Goal: Task Accomplishment & Management: Manage account settings

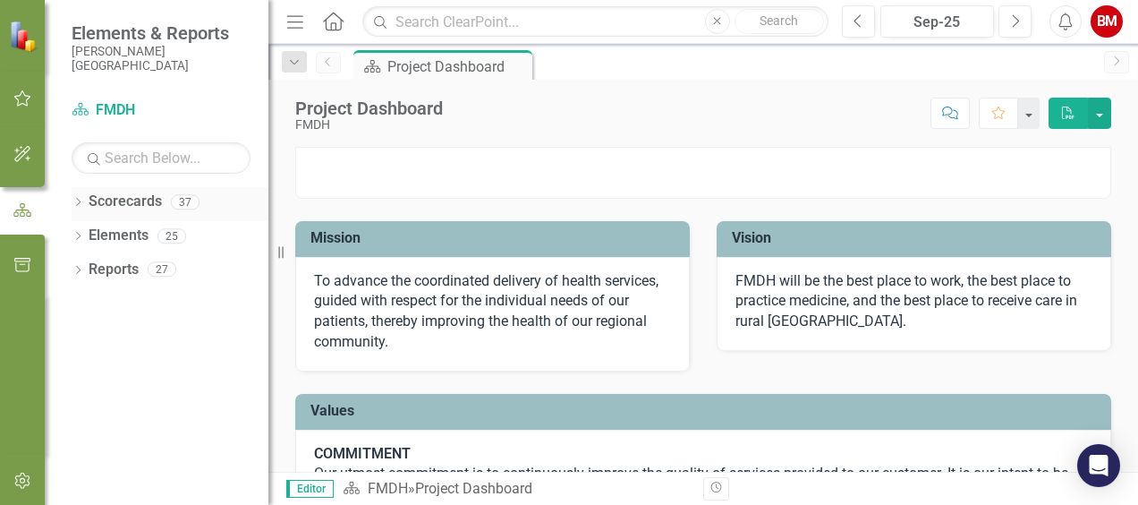
click at [123, 206] on link "Scorecards" at bounding box center [125, 201] width 73 height 21
click at [77, 200] on icon "Dropdown" at bounding box center [78, 204] width 13 height 10
click at [84, 240] on div "Dropdown" at bounding box center [87, 235] width 13 height 15
click at [125, 307] on link "CNO" at bounding box center [192, 304] width 152 height 21
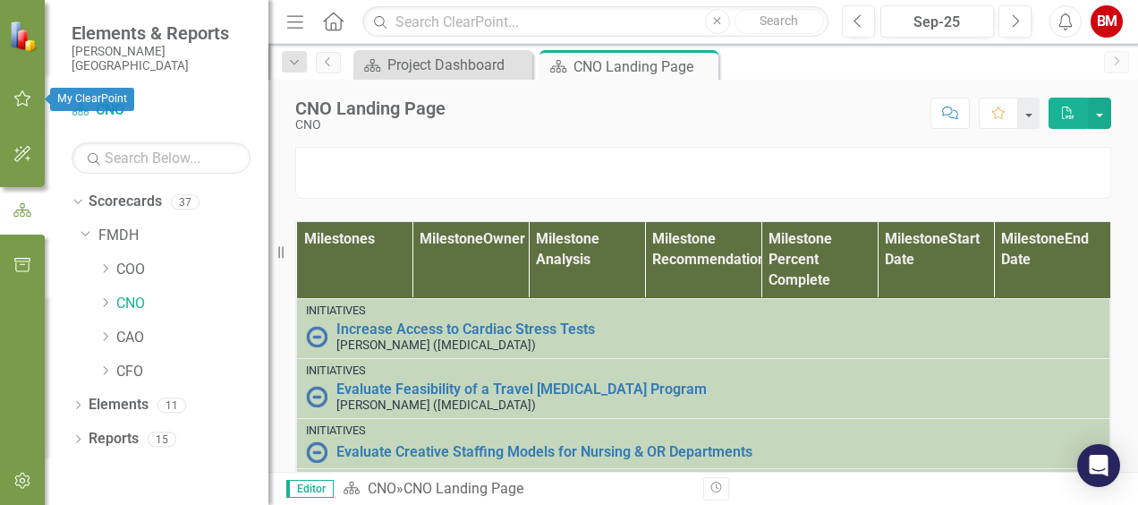
click at [18, 104] on icon "button" at bounding box center [22, 98] width 17 height 16
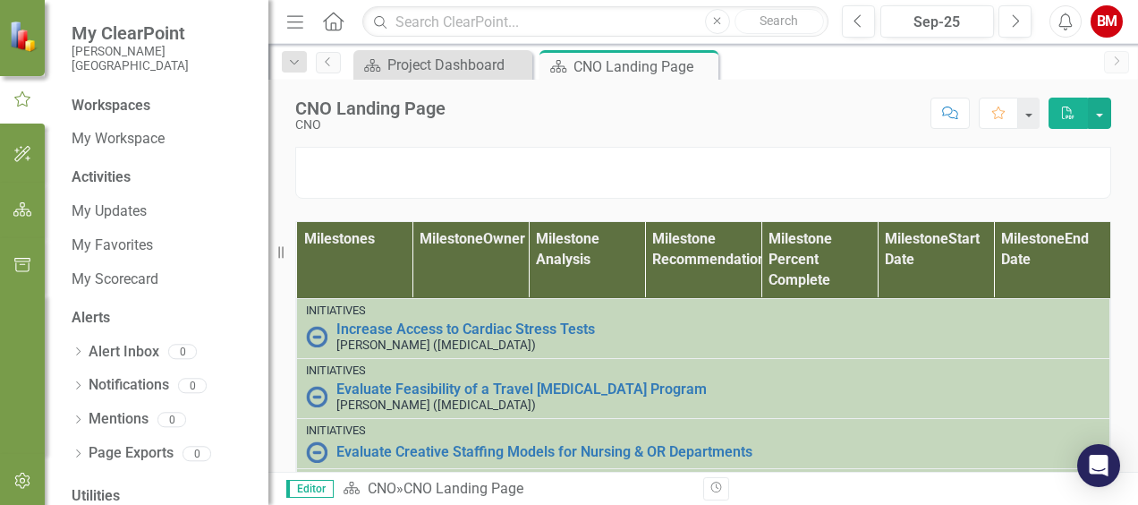
click at [16, 23] on img at bounding box center [24, 36] width 31 height 31
click at [17, 32] on img at bounding box center [24, 35] width 31 height 31
click at [127, 131] on link "My Workspace" at bounding box center [161, 139] width 179 height 21
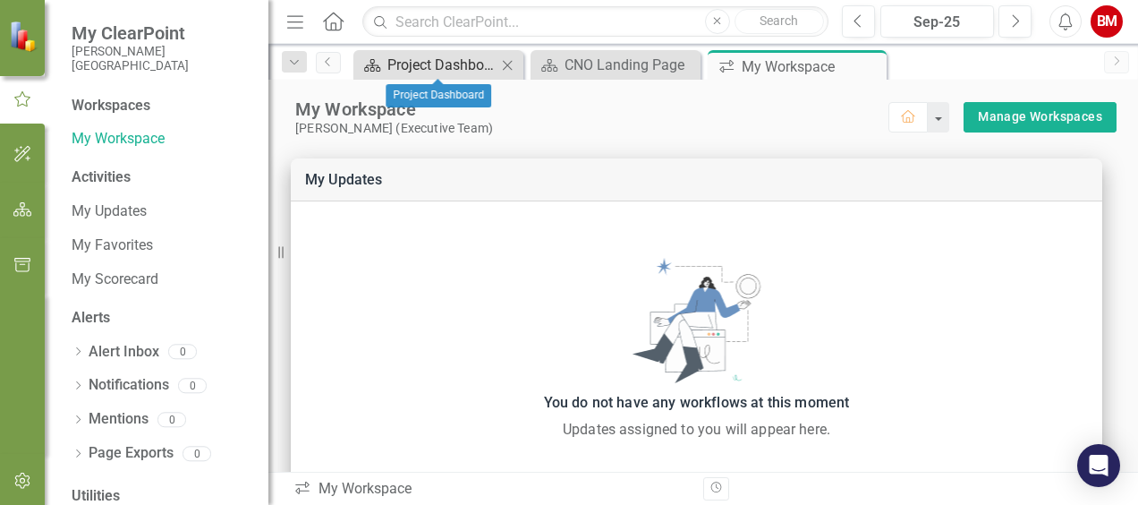
click at [451, 65] on div "Project Dashboard" at bounding box center [441, 65] width 109 height 22
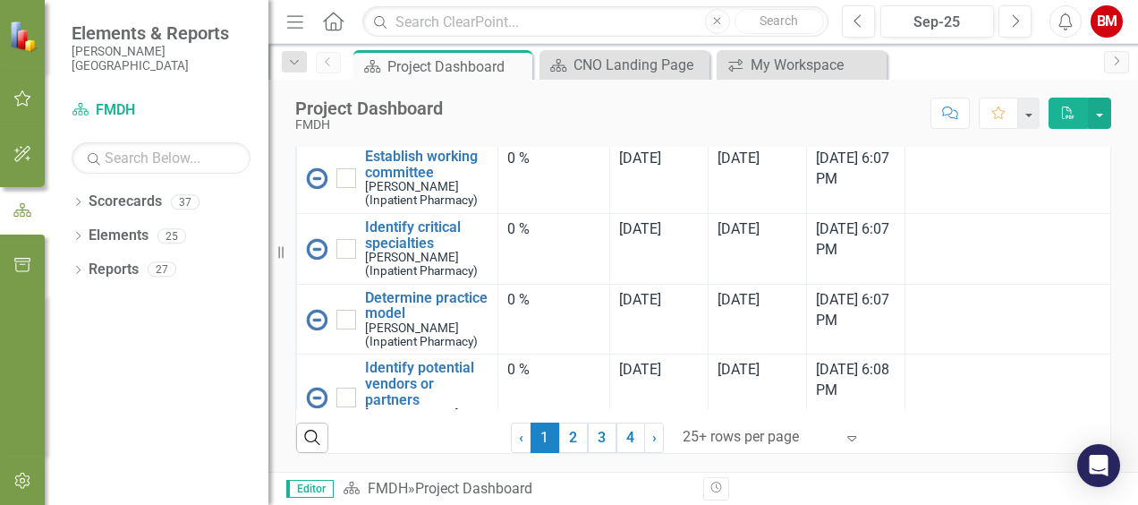
scroll to position [2467, 0]
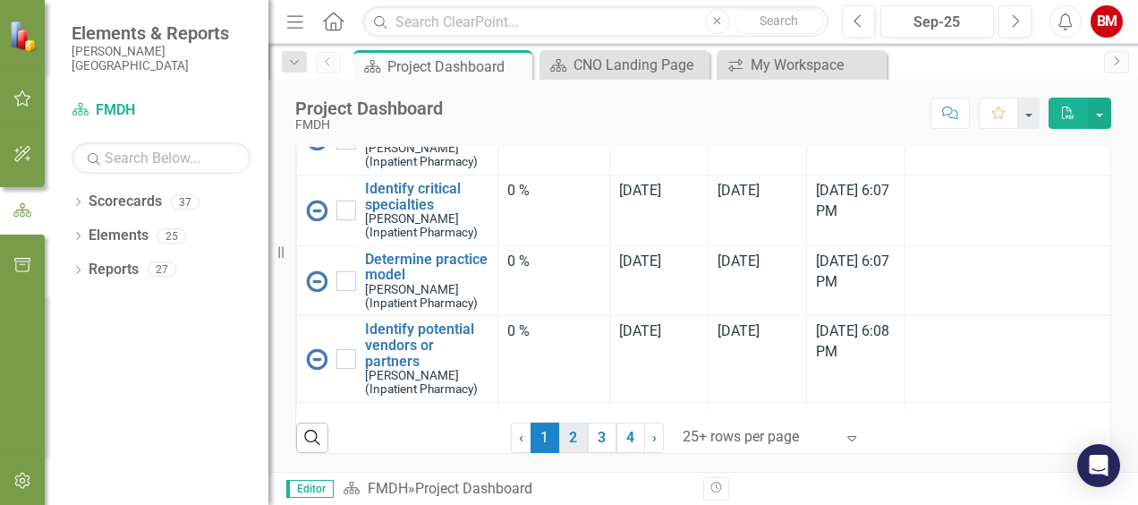
click at [564, 441] on link "2" at bounding box center [573, 437] width 29 height 30
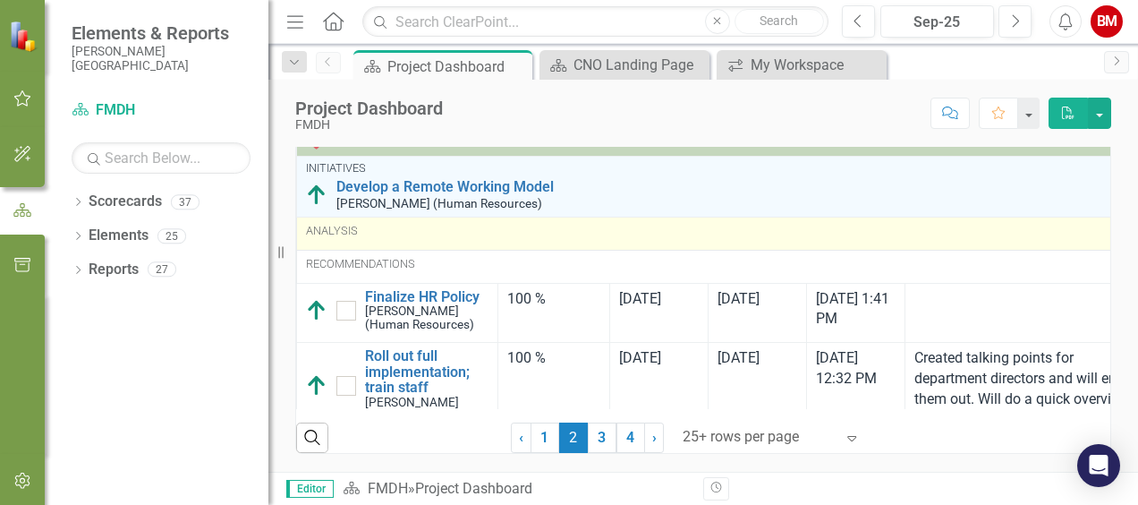
checkbox input "true"
checkbox input "false"
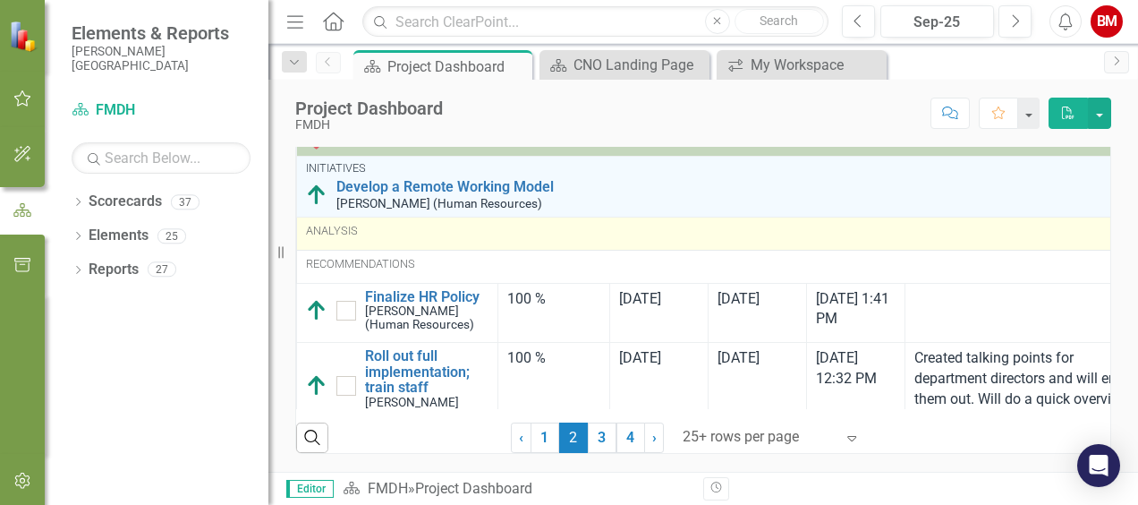
checkbox input "false"
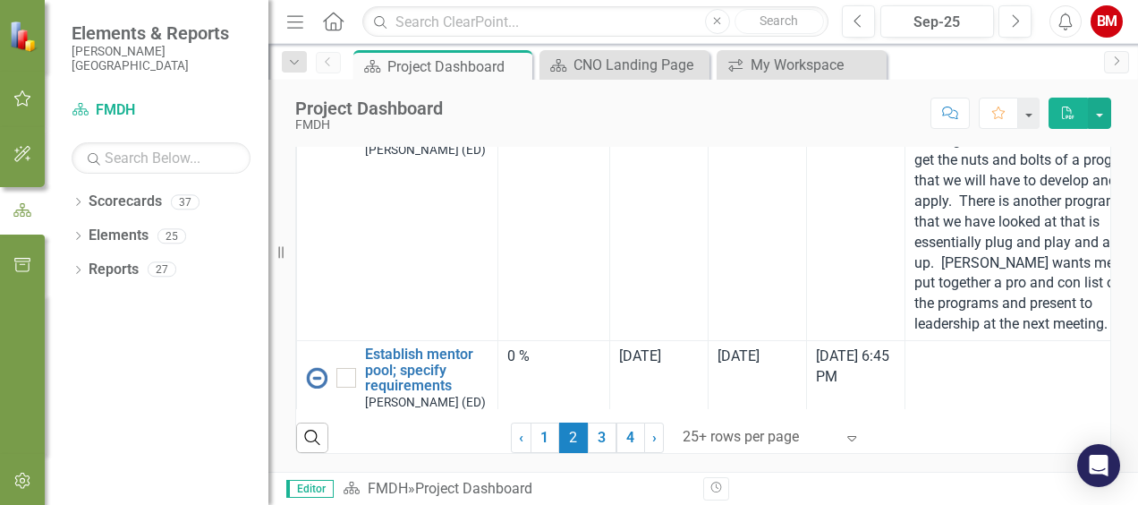
scroll to position [4631, 0]
